Goal: Information Seeking & Learning: Find specific fact

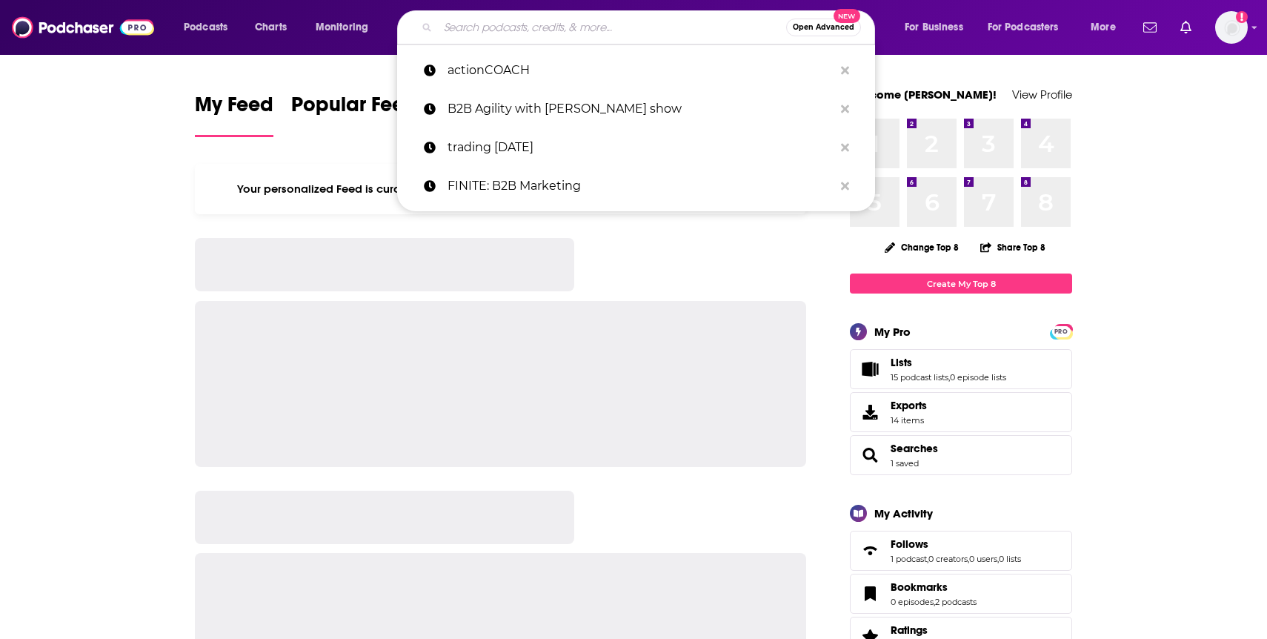
click at [476, 23] on input "Search podcasts, credits, & more..." at bounding box center [612, 28] width 348 height 24
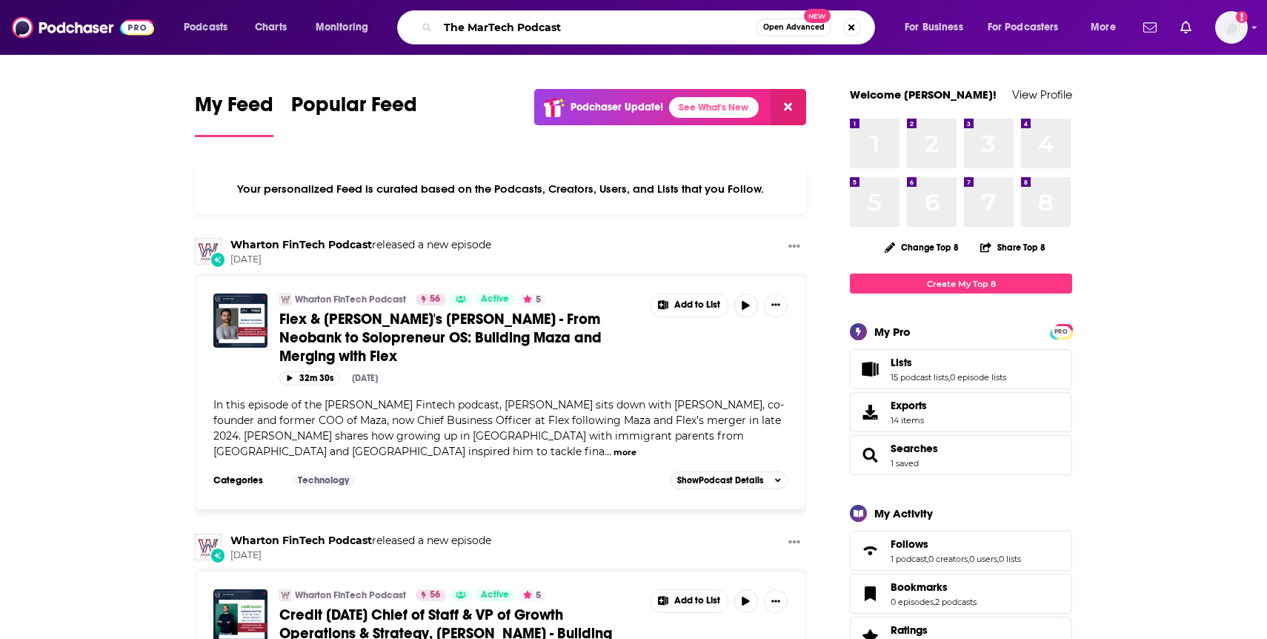
type input "The MarTech Podcast"
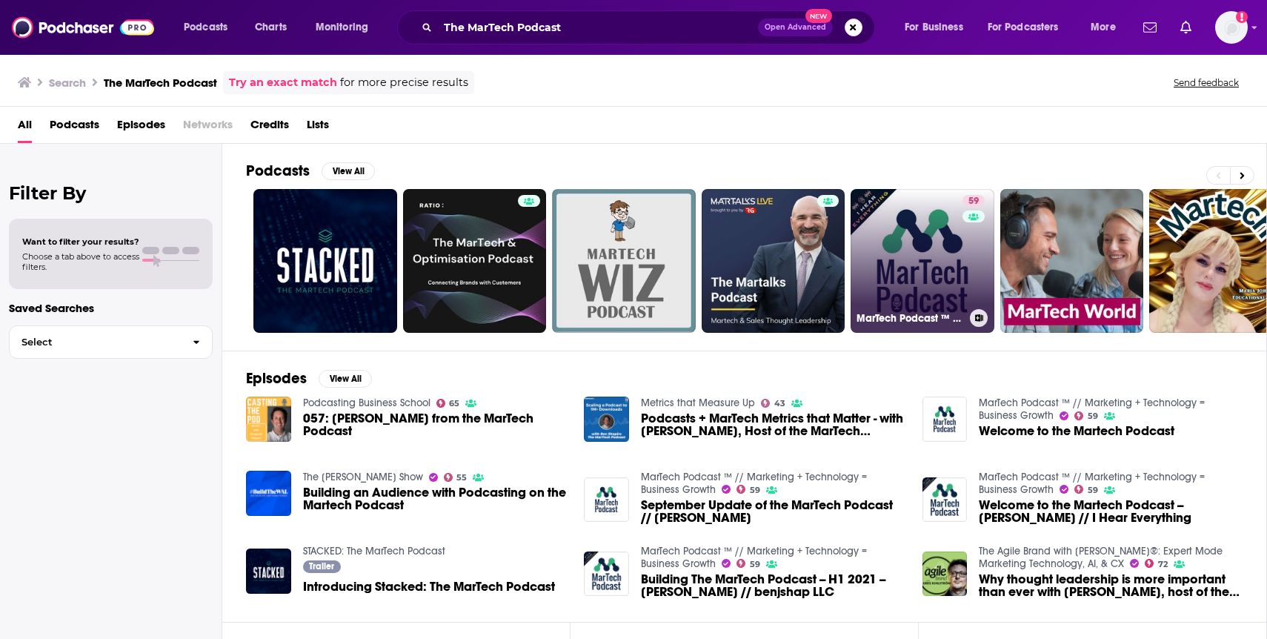
click at [907, 245] on link "59 MarTech Podcast ™ // Marketing + Technology = Business Growth" at bounding box center [923, 261] width 144 height 144
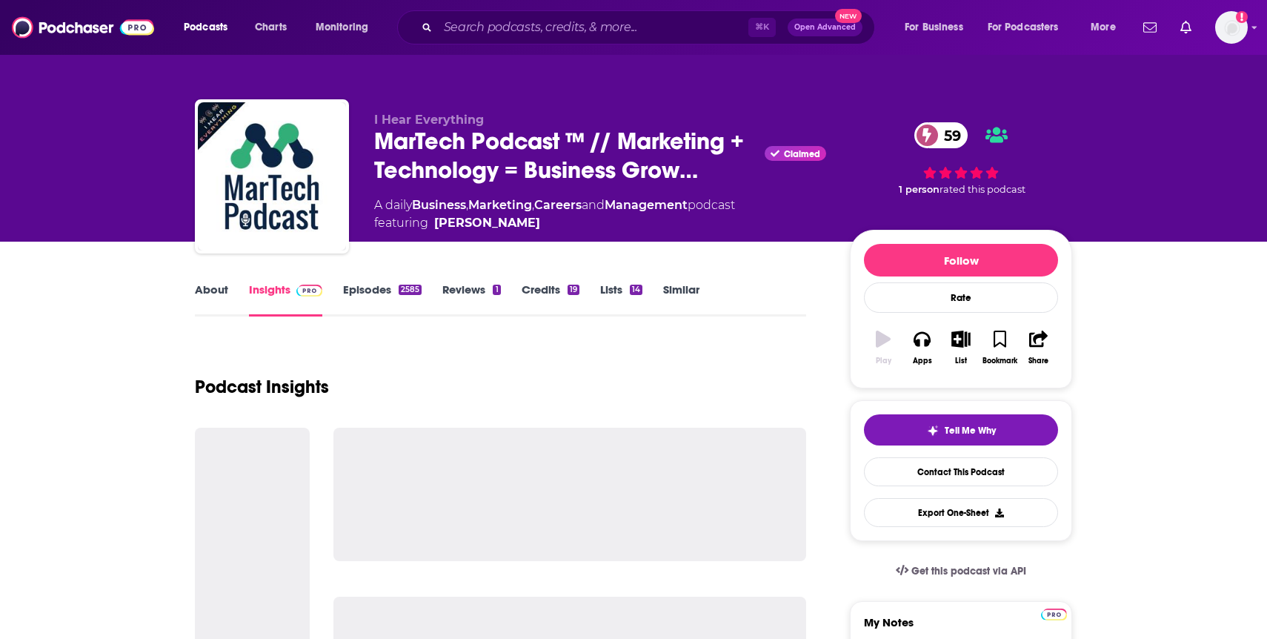
click at [216, 292] on link "About" at bounding box center [211, 299] width 33 height 34
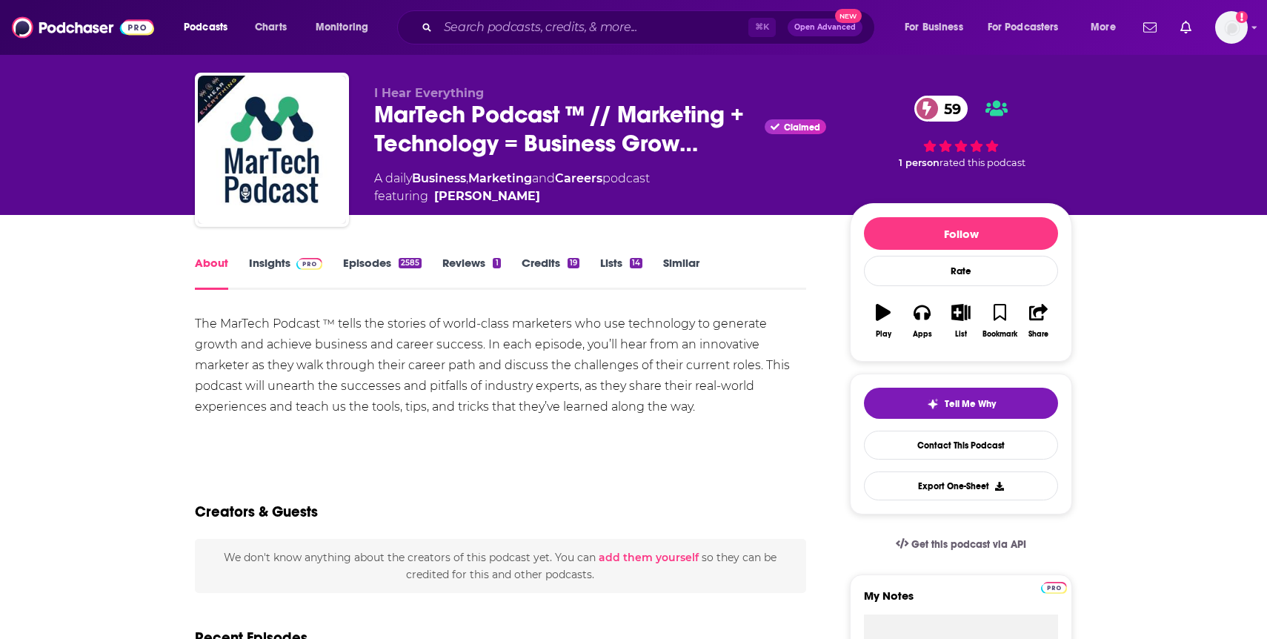
scroll to position [31, 0]
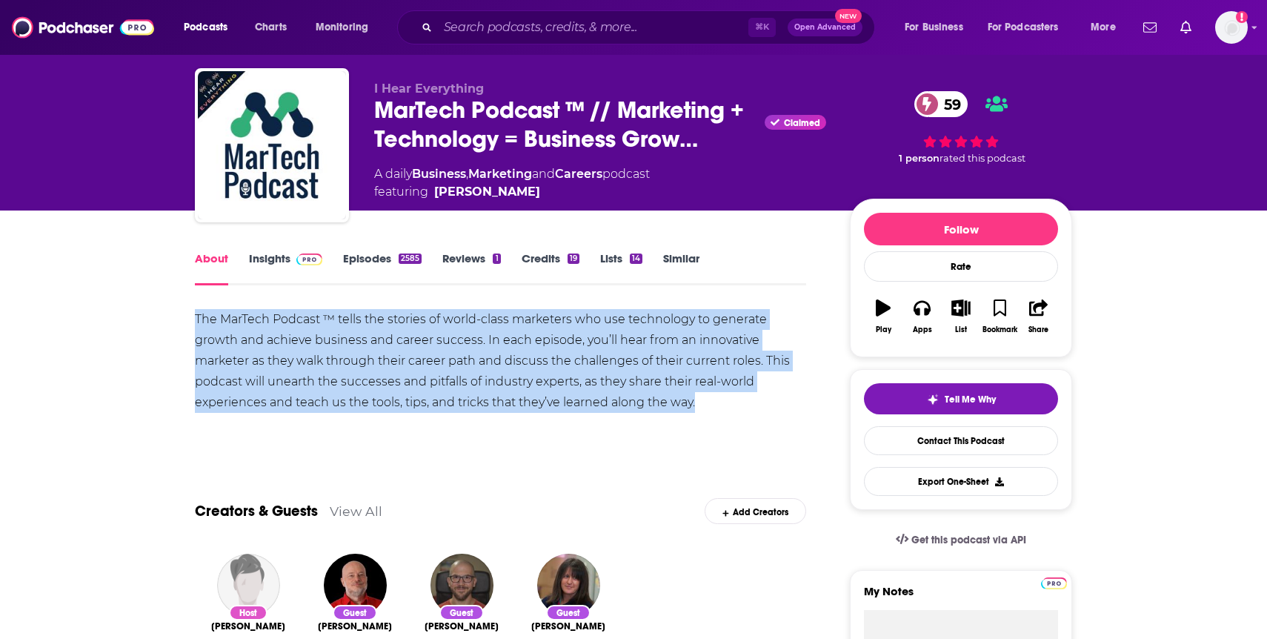
drag, startPoint x: 694, startPoint y: 400, endPoint x: 187, endPoint y: 312, distance: 514.5
copy div "The MarTech Podcast ™ tells the stories of world-class marketers who use techno…"
click at [279, 259] on link "Insights" at bounding box center [285, 268] width 73 height 34
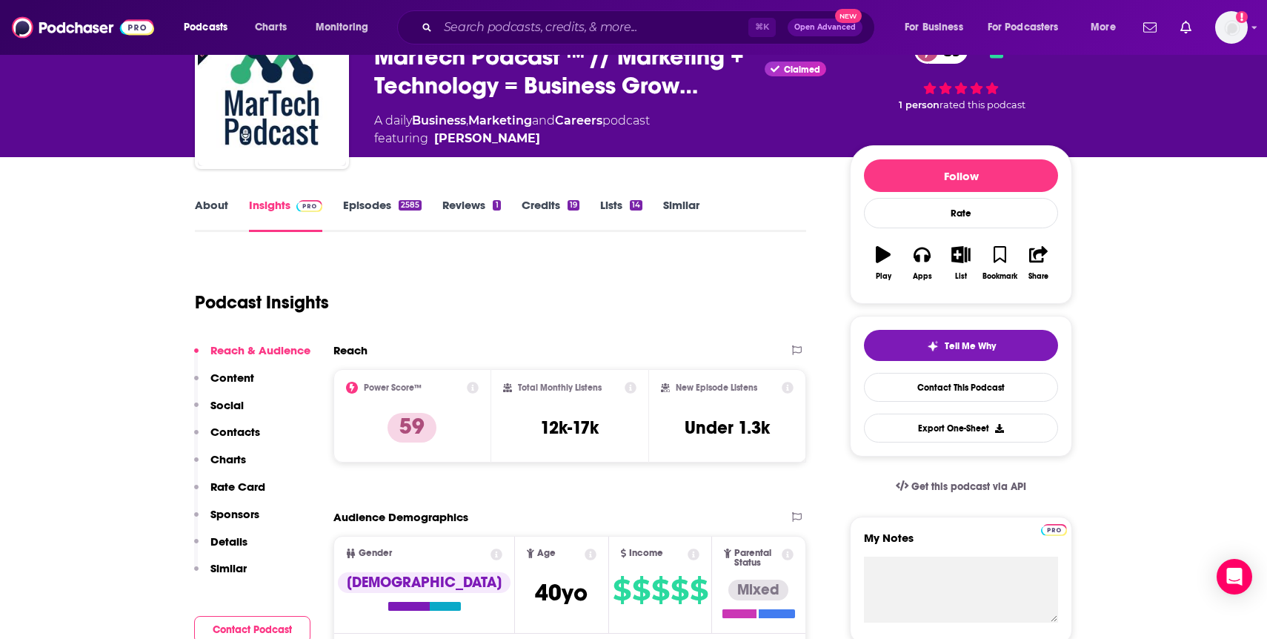
scroll to position [86, 0]
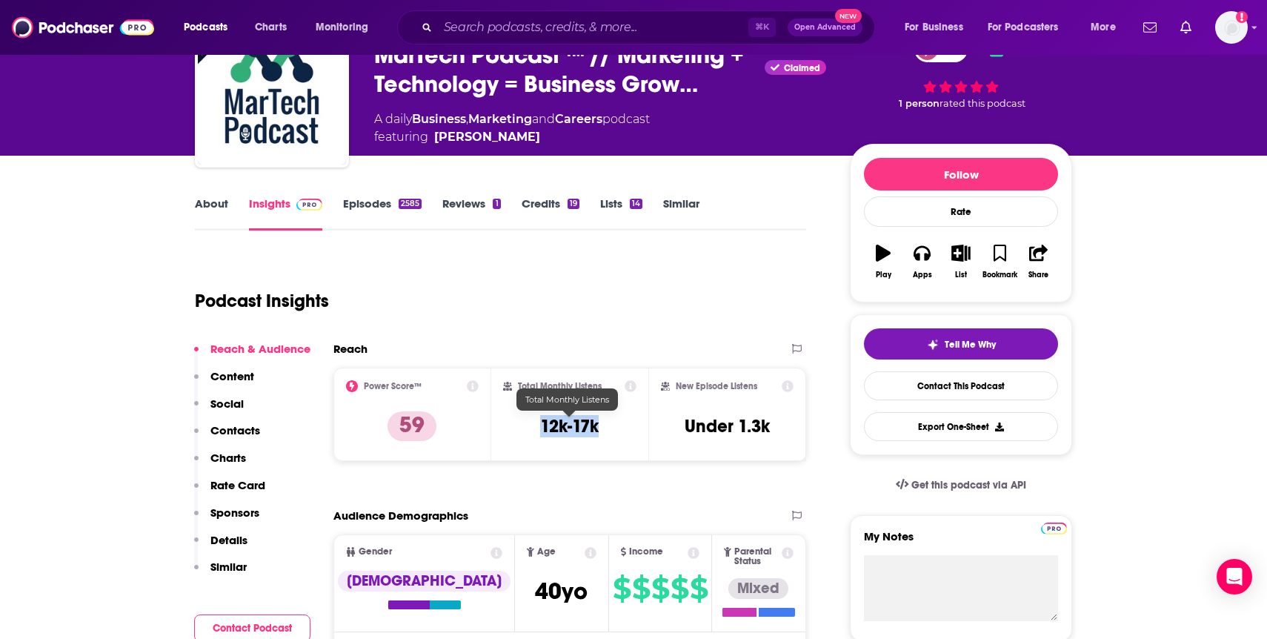
drag, startPoint x: 608, startPoint y: 423, endPoint x: 525, endPoint y: 422, distance: 82.3
click at [526, 423] on div "Total Monthly Listens 12k-17k" at bounding box center [570, 414] width 134 height 68
copy h3 "12k-17k"
